Goal: Transaction & Acquisition: Purchase product/service

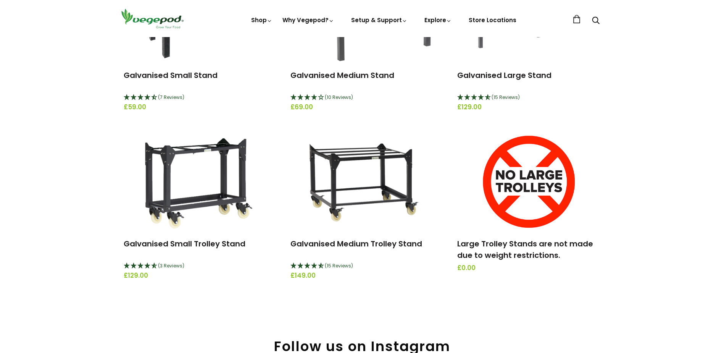
scroll to position [191, 0]
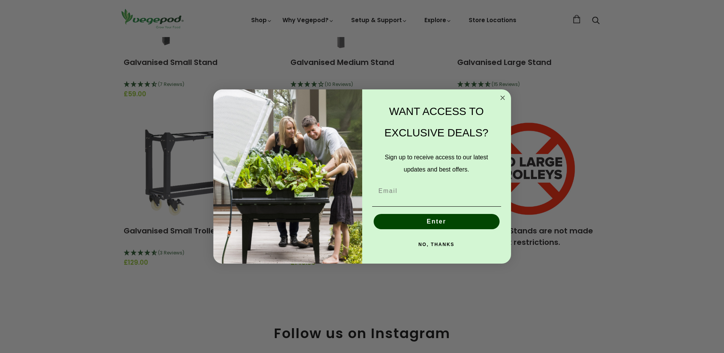
click at [502, 98] on circle "Close dialog" at bounding box center [502, 97] width 9 height 9
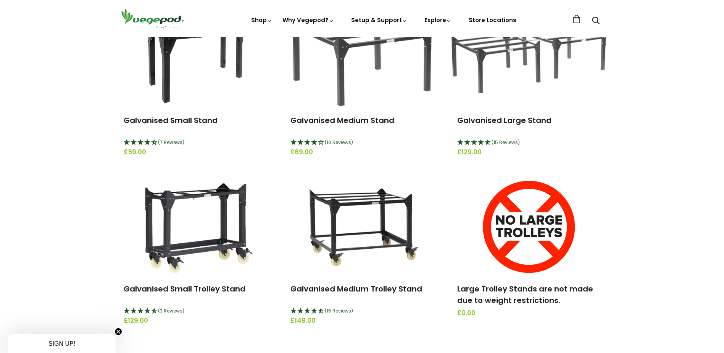
scroll to position [38, 0]
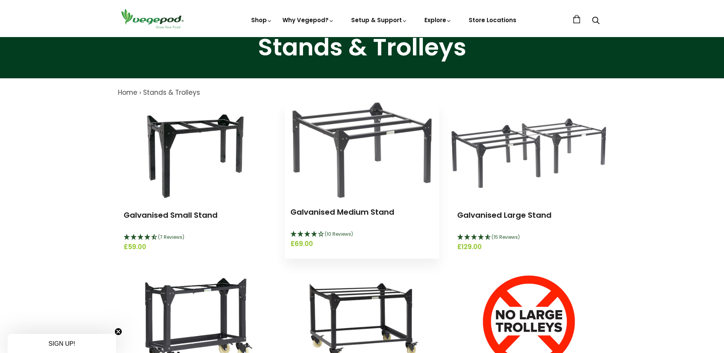
click at [346, 163] on img at bounding box center [361, 149] width 139 height 95
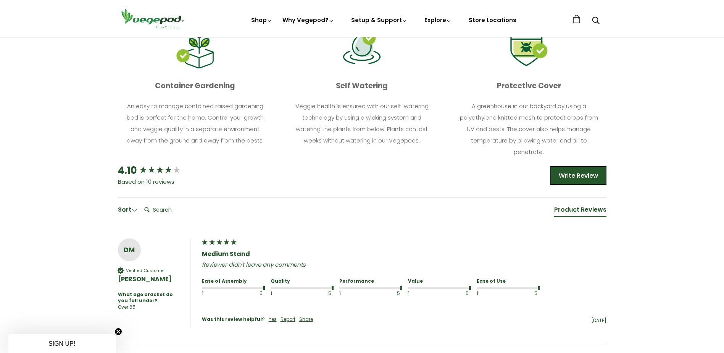
scroll to position [305, 0]
